Goal: Task Accomplishment & Management: Manage account settings

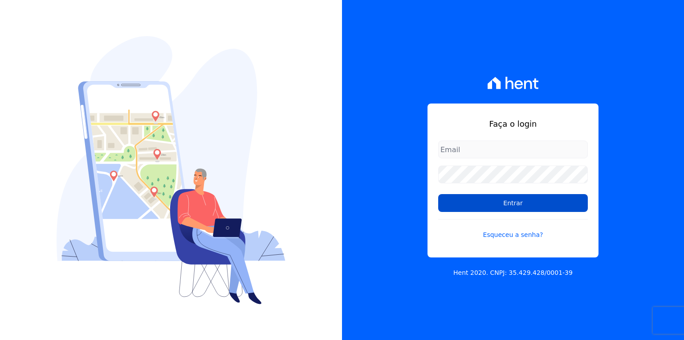
type input "[EMAIL_ADDRESS][PERSON_NAME][DOMAIN_NAME]"
click at [506, 206] on input "Entrar" at bounding box center [513, 203] width 150 height 18
